Goal: Use online tool/utility: Utilize a website feature to perform a specific function

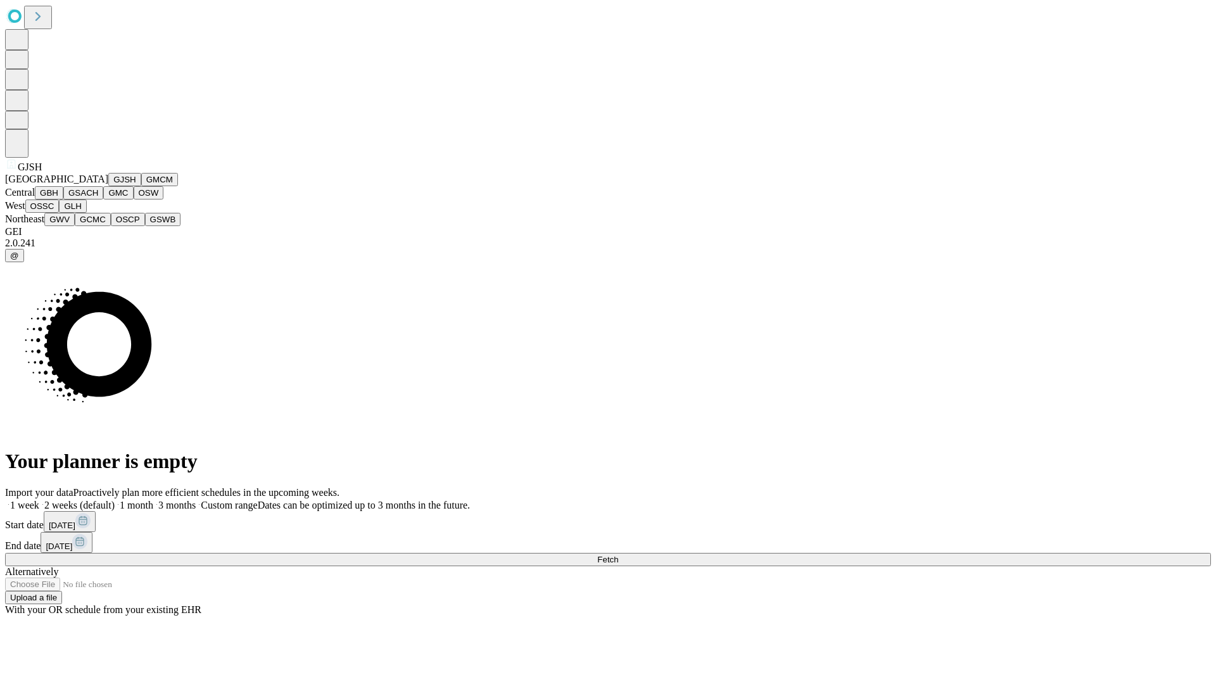
click at [108, 186] on button "GJSH" at bounding box center [124, 179] width 33 height 13
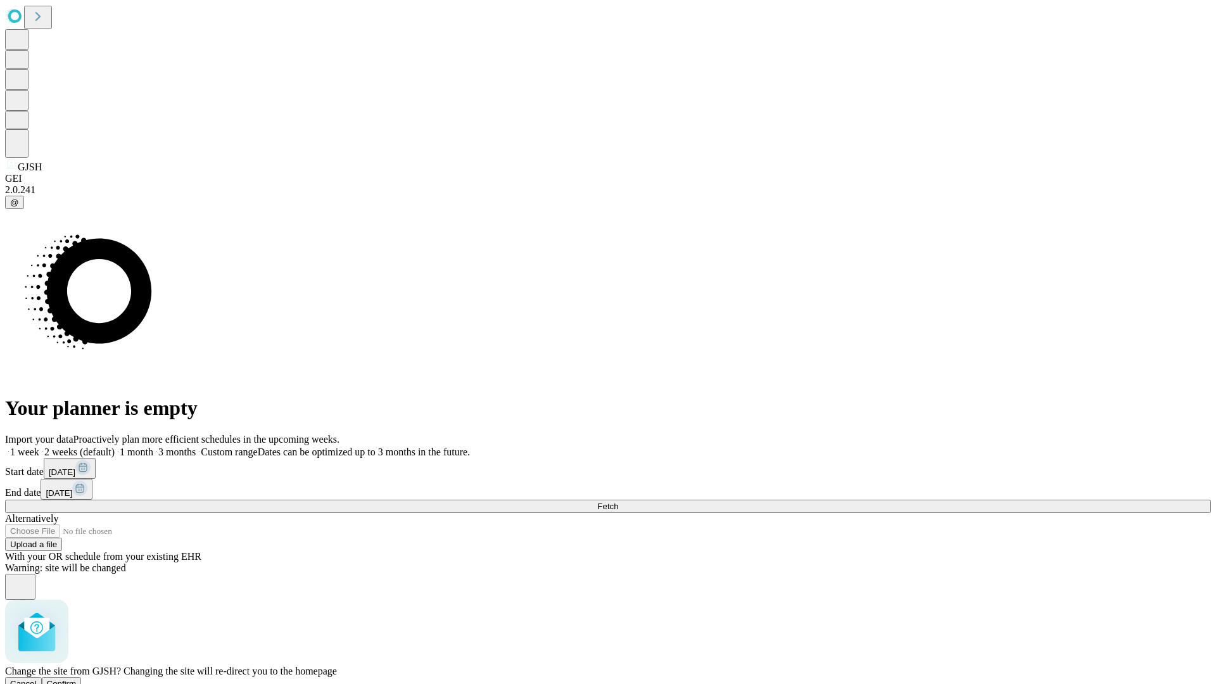
click at [77, 679] on span "Confirm" at bounding box center [62, 684] width 30 height 10
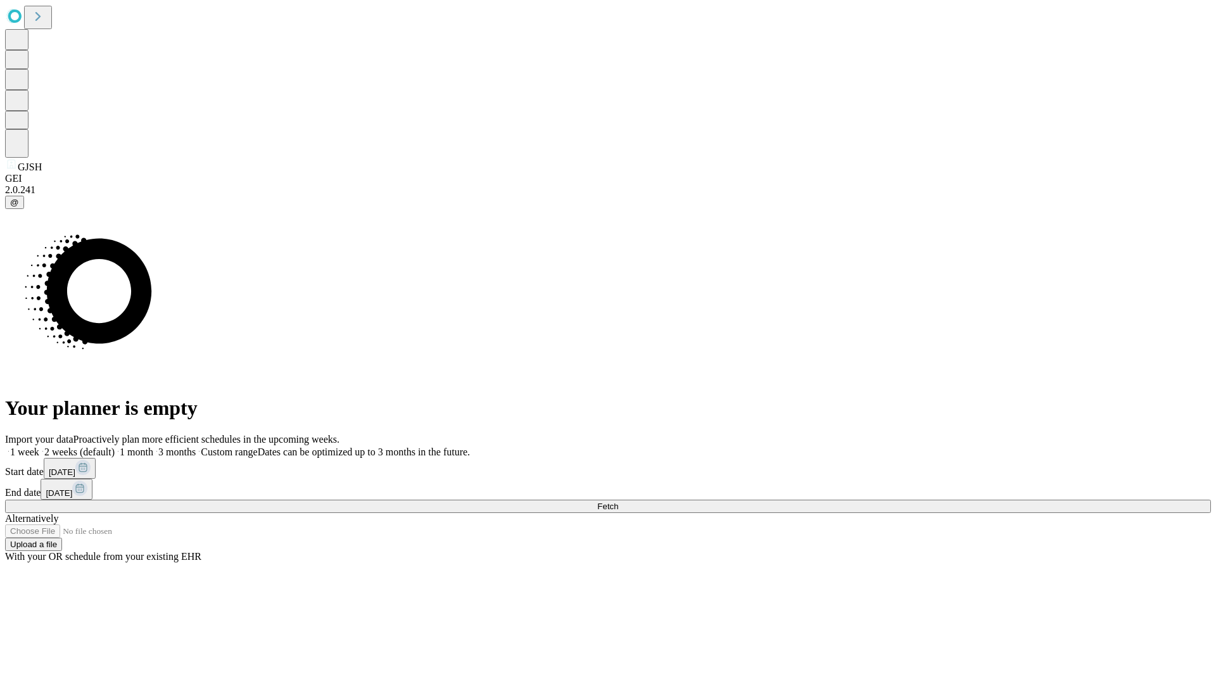
click at [115, 447] on label "2 weeks (default)" at bounding box center [76, 452] width 75 height 11
click at [618, 502] on span "Fetch" at bounding box center [607, 507] width 21 height 10
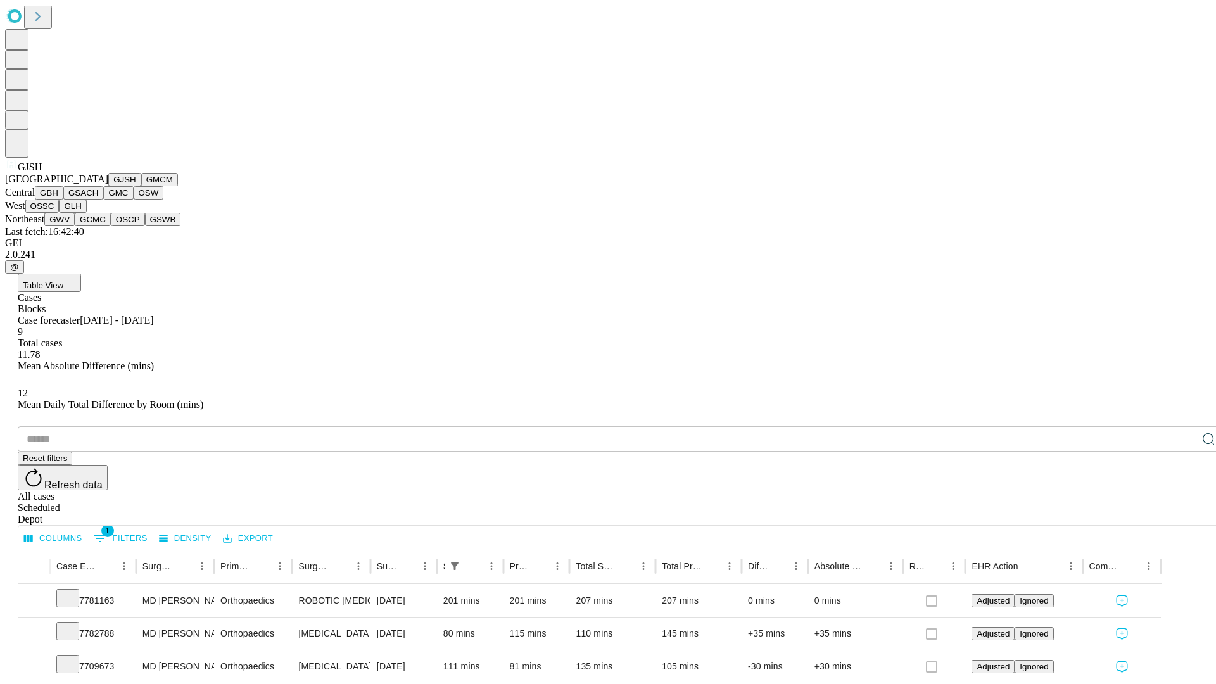
click at [141, 186] on button "GMCM" at bounding box center [159, 179] width 37 height 13
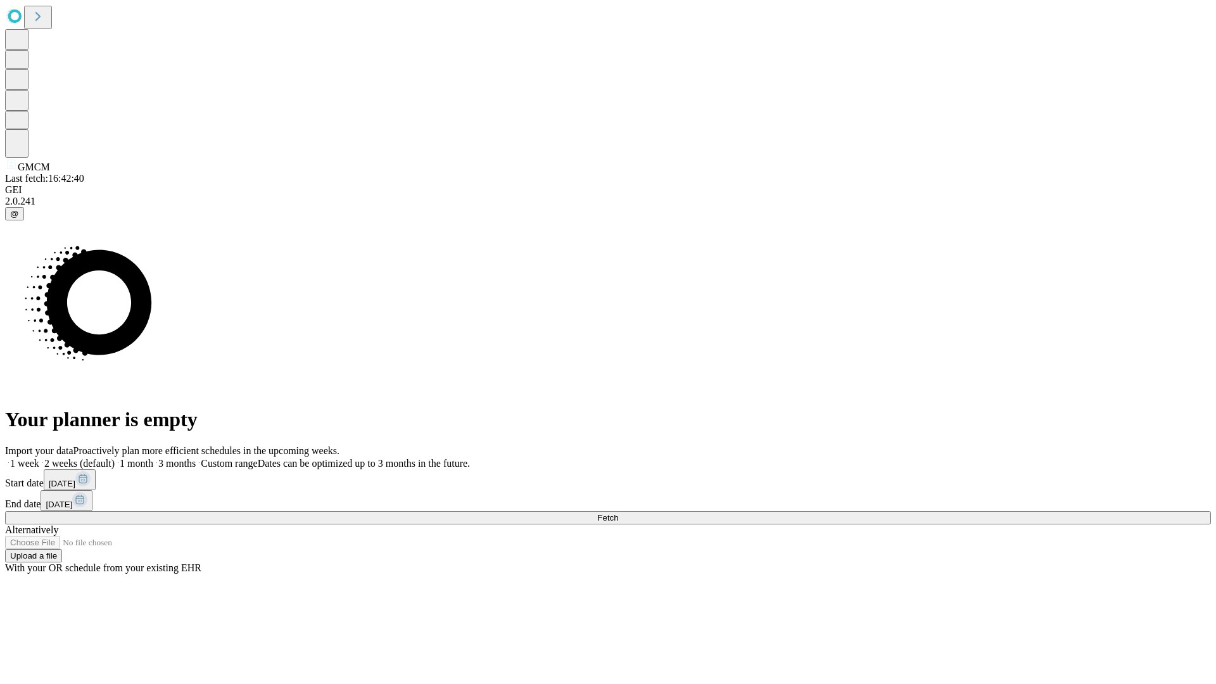
click at [115, 458] on label "2 weeks (default)" at bounding box center [76, 463] width 75 height 11
click at [618, 513] on span "Fetch" at bounding box center [607, 518] width 21 height 10
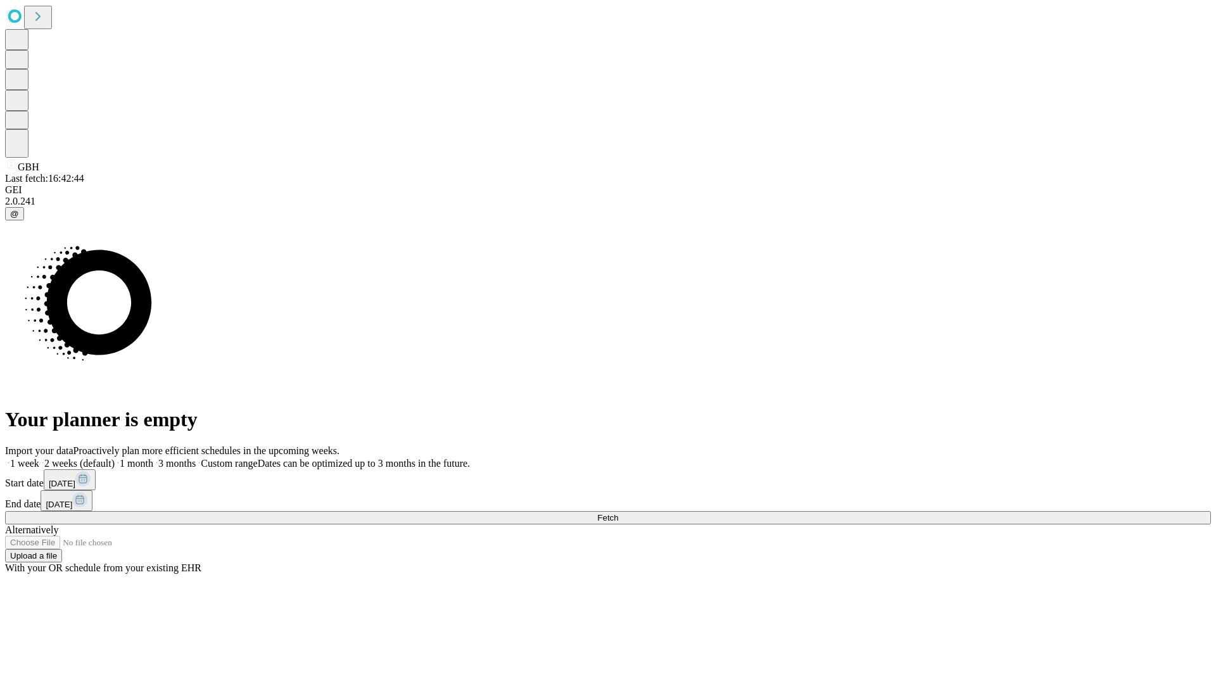
click at [115, 458] on label "2 weeks (default)" at bounding box center [76, 463] width 75 height 11
click at [618, 513] on span "Fetch" at bounding box center [607, 518] width 21 height 10
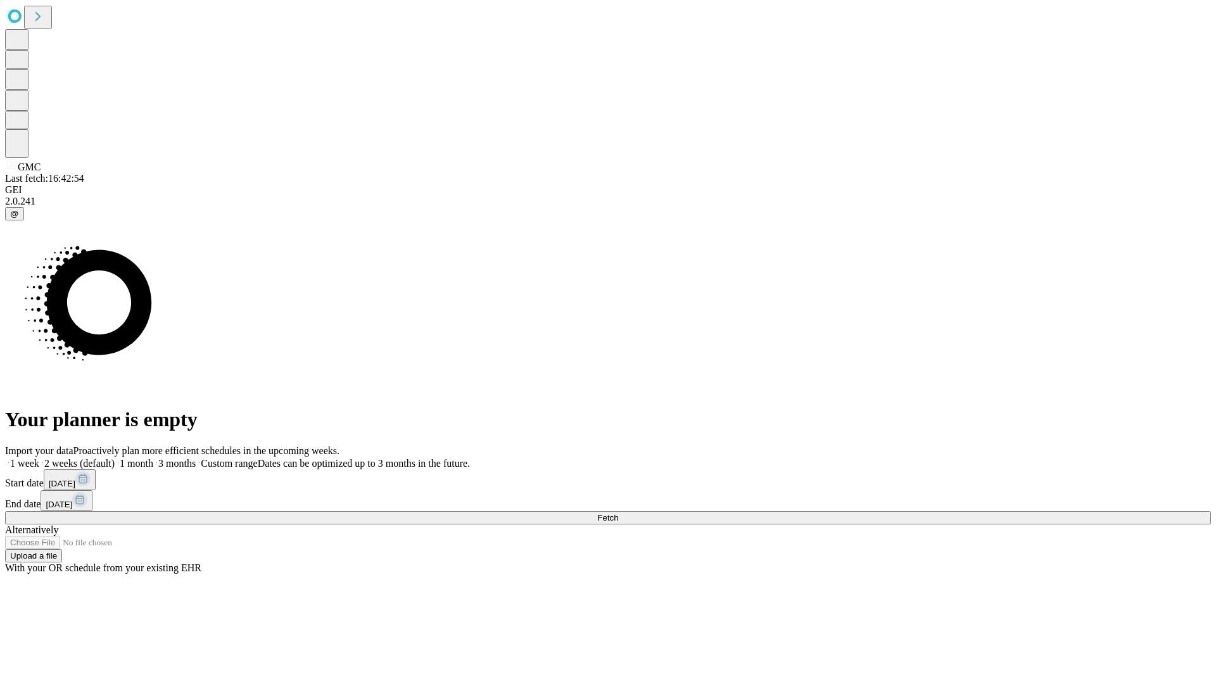
click at [115, 458] on label "2 weeks (default)" at bounding box center [76, 463] width 75 height 11
click at [618, 513] on span "Fetch" at bounding box center [607, 518] width 21 height 10
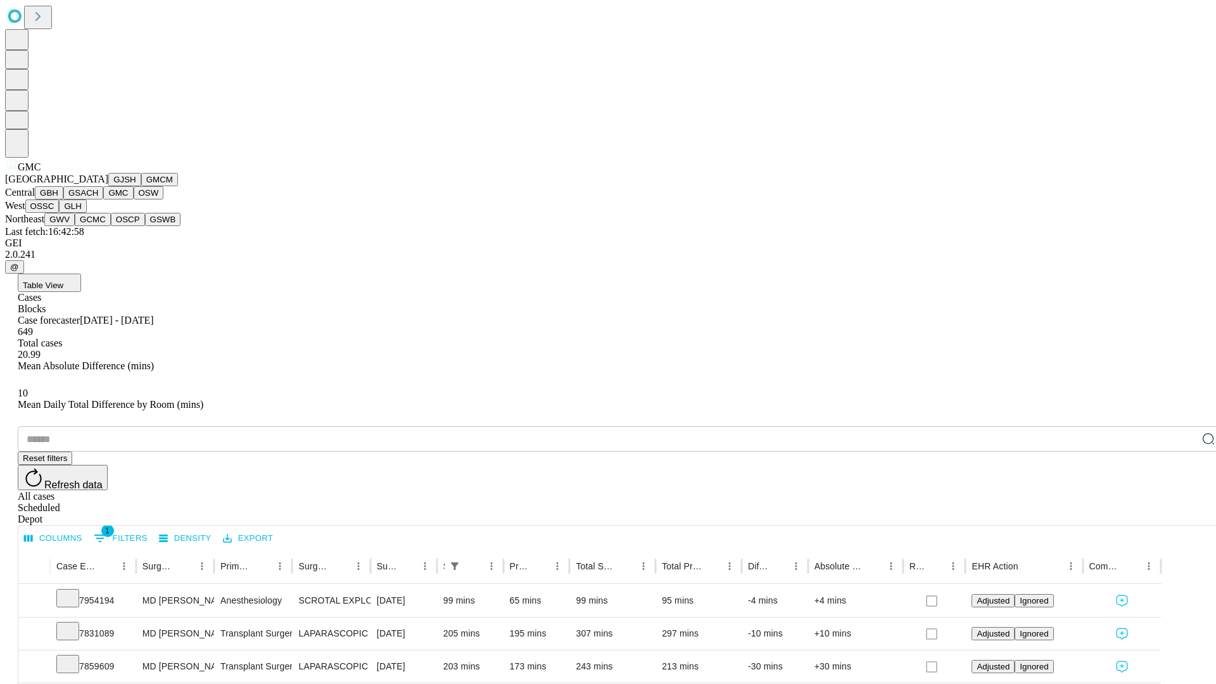
click at [134, 200] on button "OSW" at bounding box center [149, 192] width 30 height 13
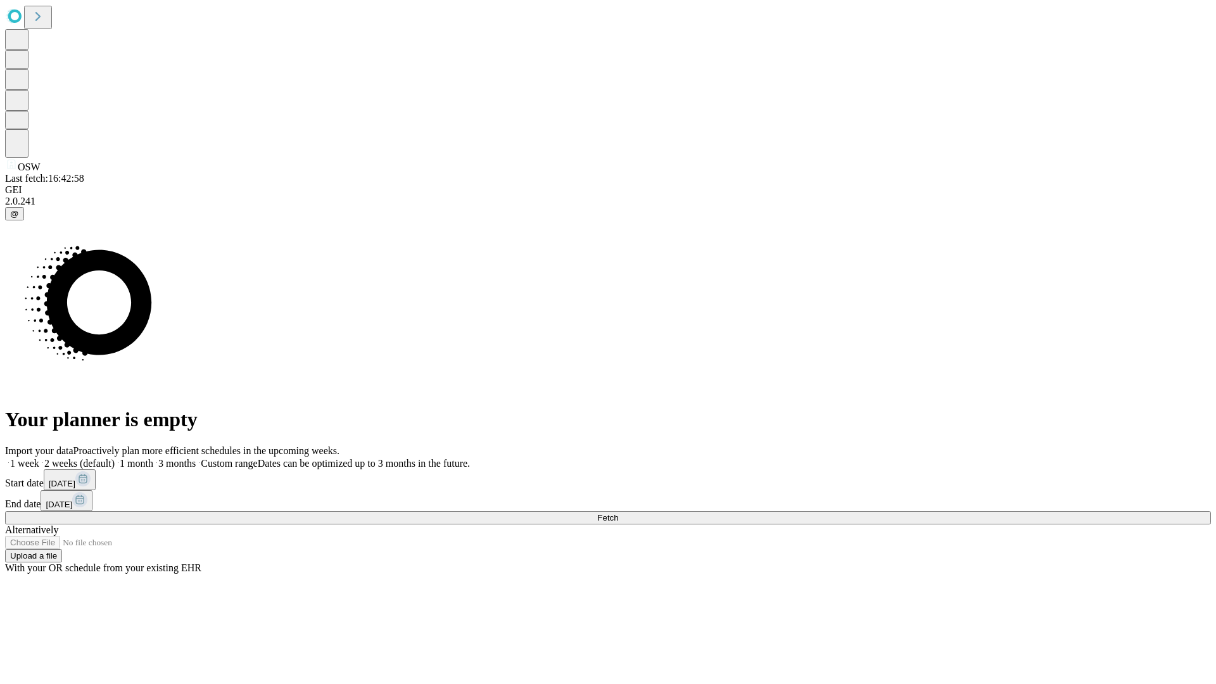
click at [115, 458] on label "2 weeks (default)" at bounding box center [76, 463] width 75 height 11
click at [618, 513] on span "Fetch" at bounding box center [607, 518] width 21 height 10
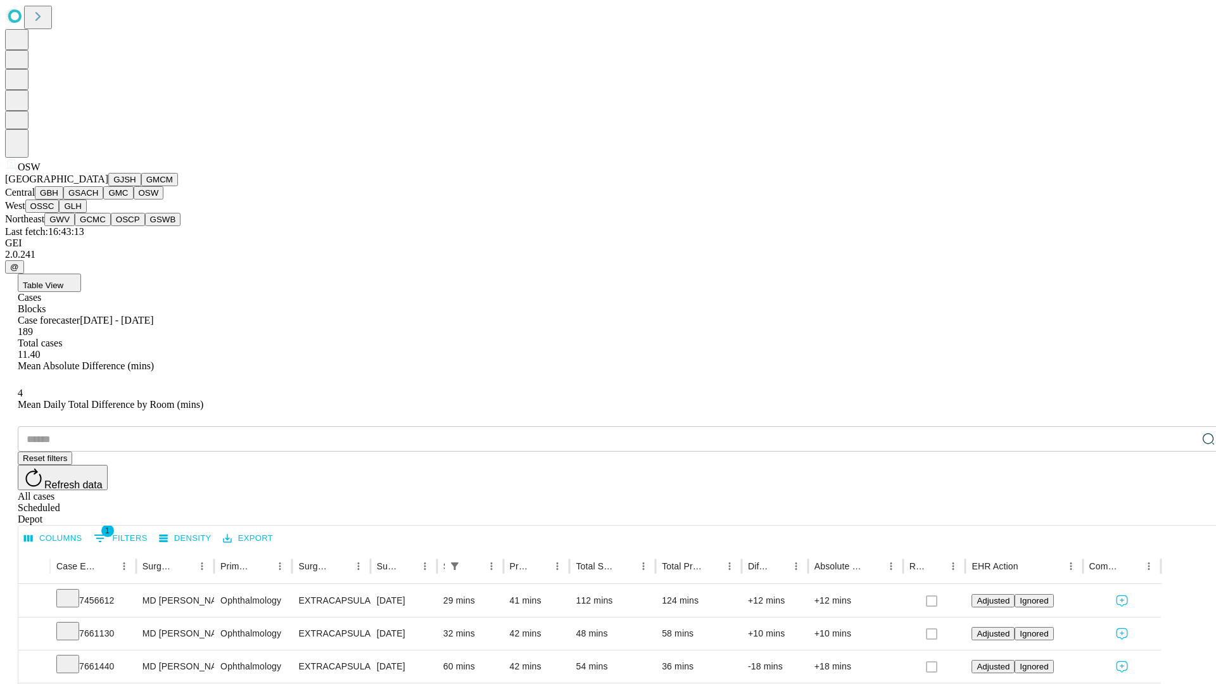
click at [60, 213] on button "OSSC" at bounding box center [42, 206] width 34 height 13
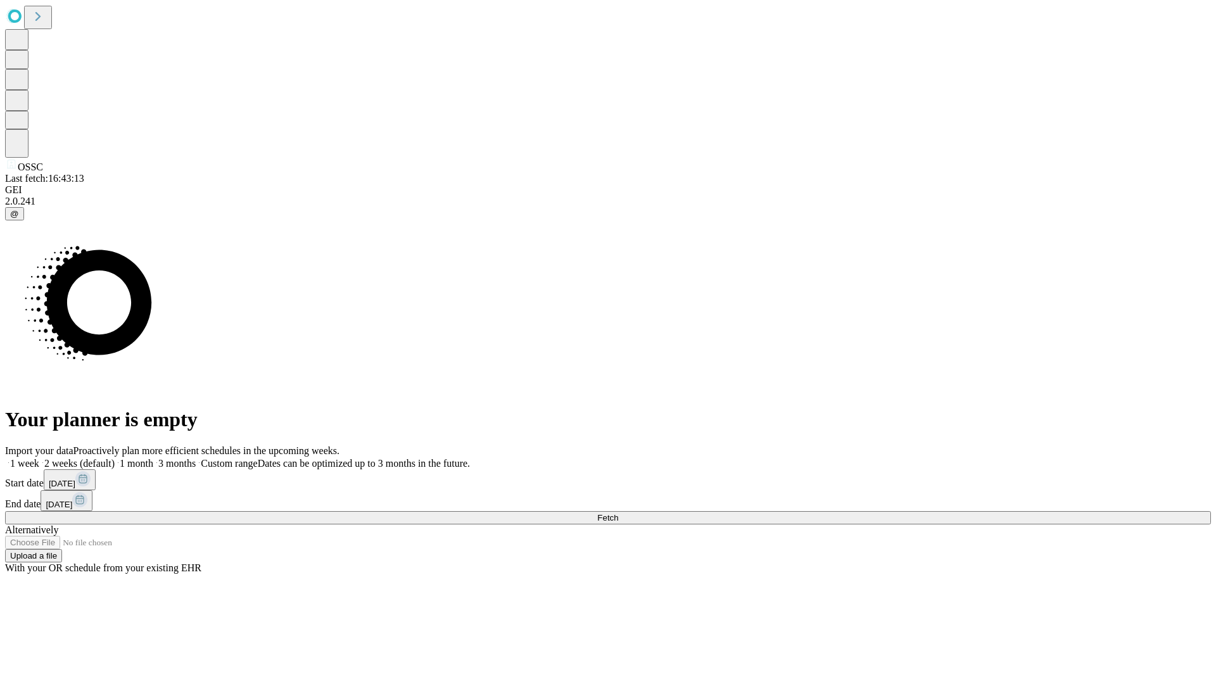
click at [115, 458] on label "2 weeks (default)" at bounding box center [76, 463] width 75 height 11
click at [618, 513] on span "Fetch" at bounding box center [607, 518] width 21 height 10
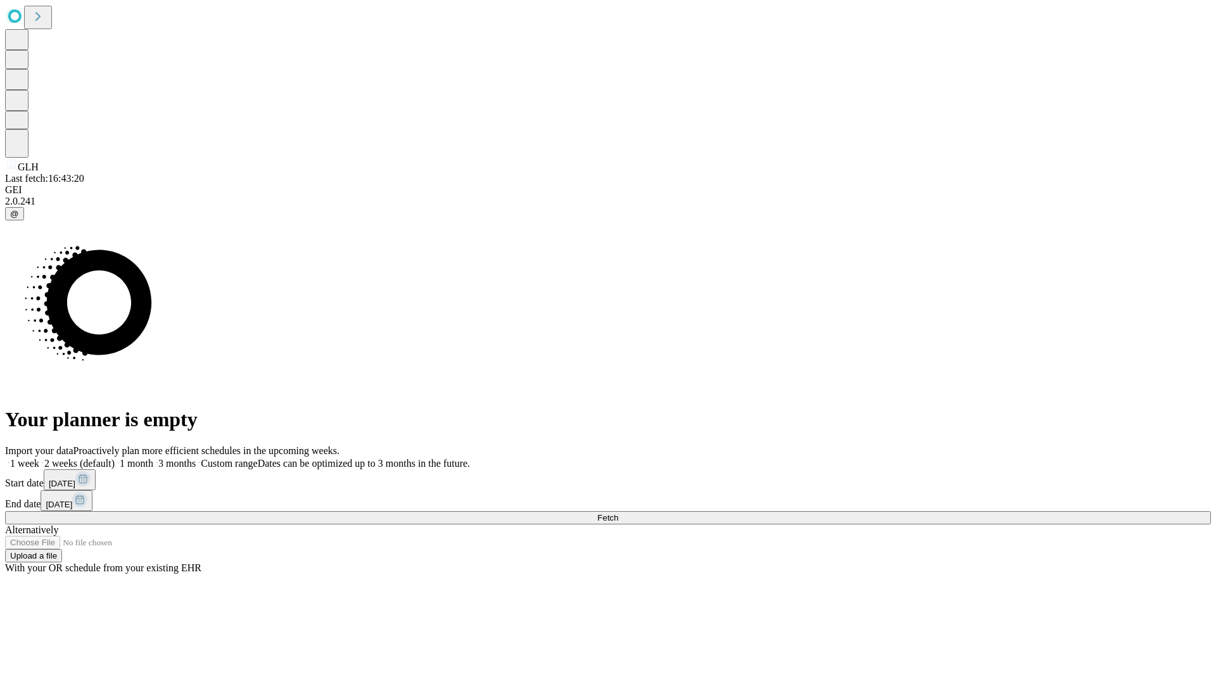
click at [115, 458] on label "2 weeks (default)" at bounding box center [76, 463] width 75 height 11
click at [618, 513] on span "Fetch" at bounding box center [607, 518] width 21 height 10
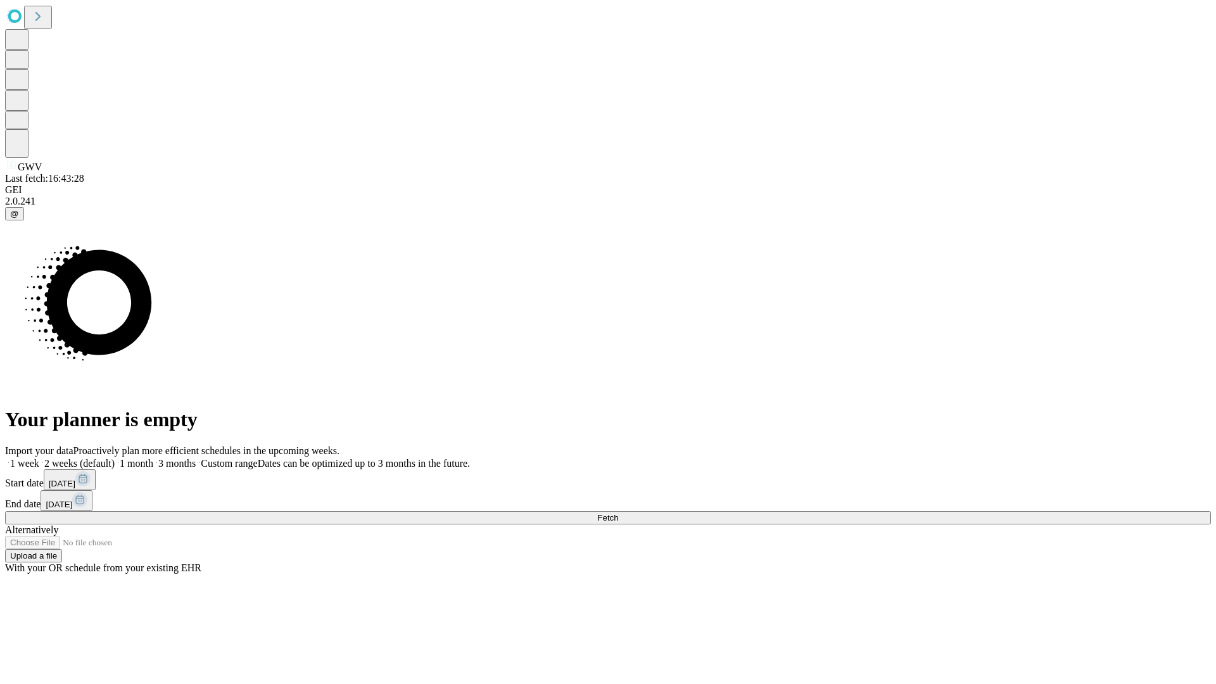
click at [115, 458] on label "2 weeks (default)" at bounding box center [76, 463] width 75 height 11
click at [618, 513] on span "Fetch" at bounding box center [607, 518] width 21 height 10
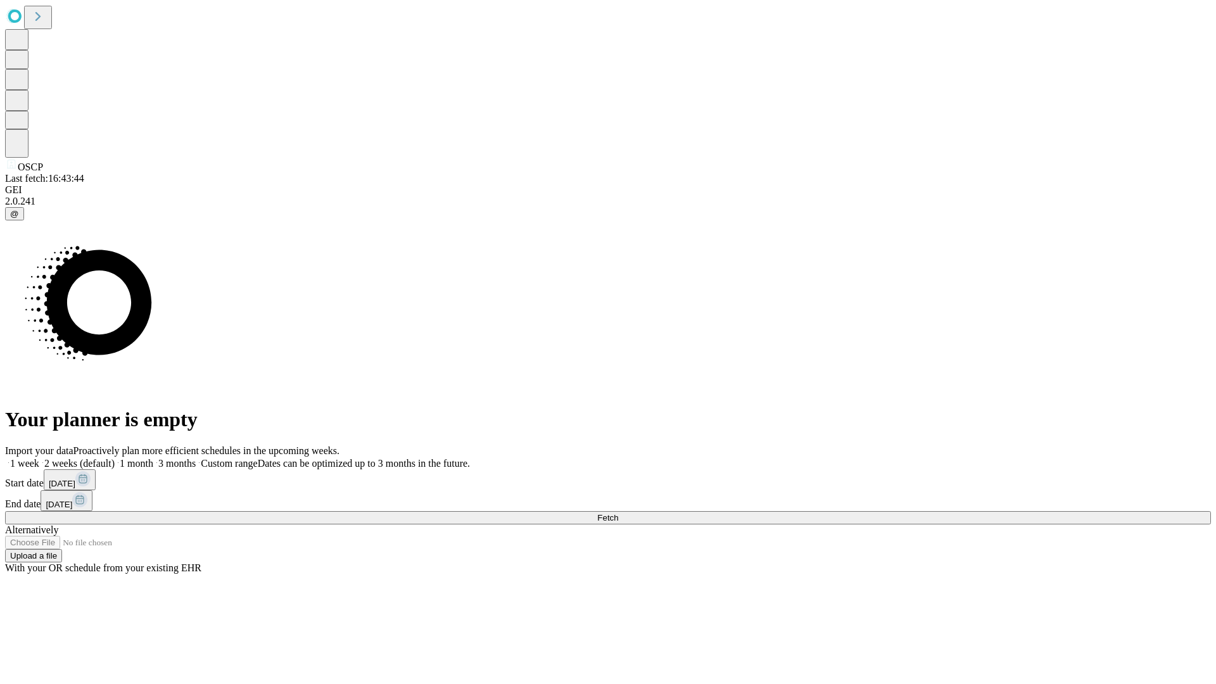
click at [115, 458] on label "2 weeks (default)" at bounding box center [76, 463] width 75 height 11
click at [618, 513] on span "Fetch" at bounding box center [607, 518] width 21 height 10
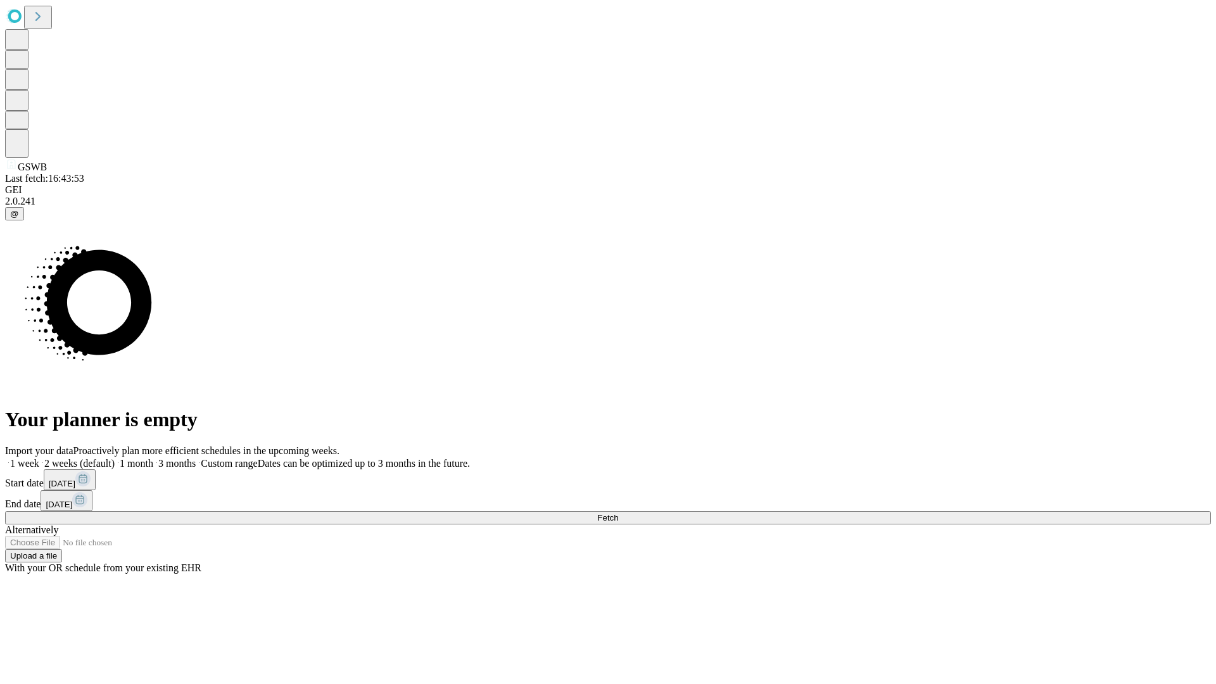
click at [115, 458] on label "2 weeks (default)" at bounding box center [76, 463] width 75 height 11
click at [618, 513] on span "Fetch" at bounding box center [607, 518] width 21 height 10
